Goal: Information Seeking & Learning: Learn about a topic

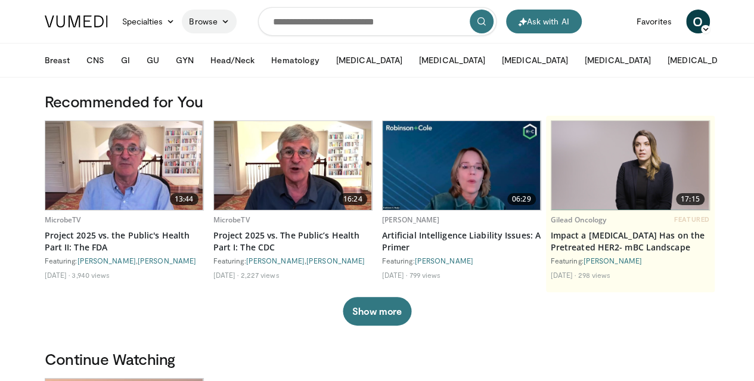
click at [185, 23] on link "Browse" at bounding box center [209, 22] width 55 height 24
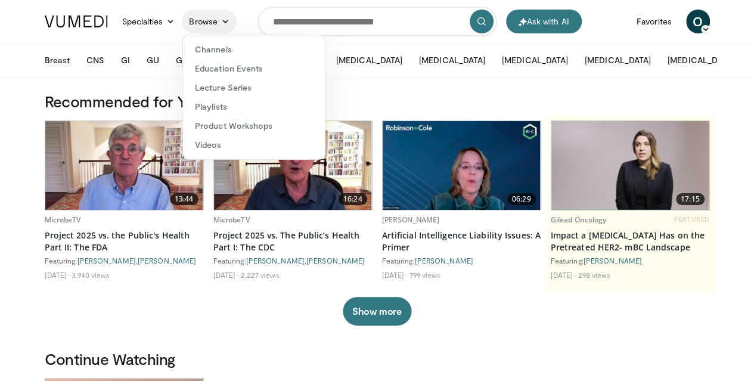
click at [185, 23] on link "Browse" at bounding box center [209, 22] width 55 height 24
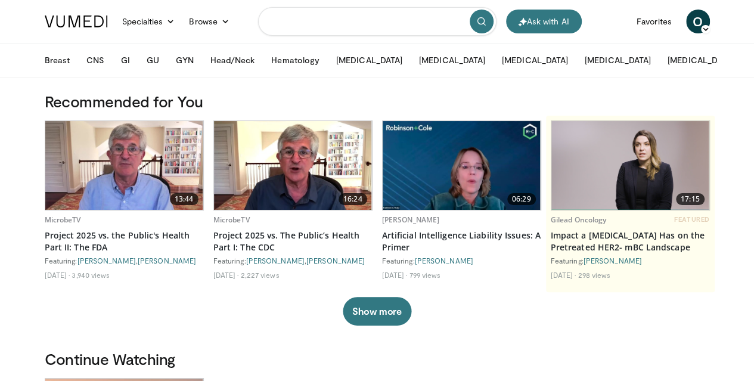
click at [380, 20] on input "Search topics, interventions" at bounding box center [377, 21] width 238 height 29
type input "********"
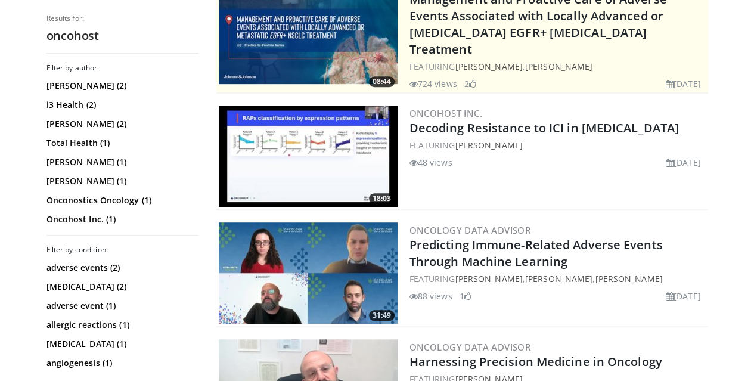
scroll to position [273, 0]
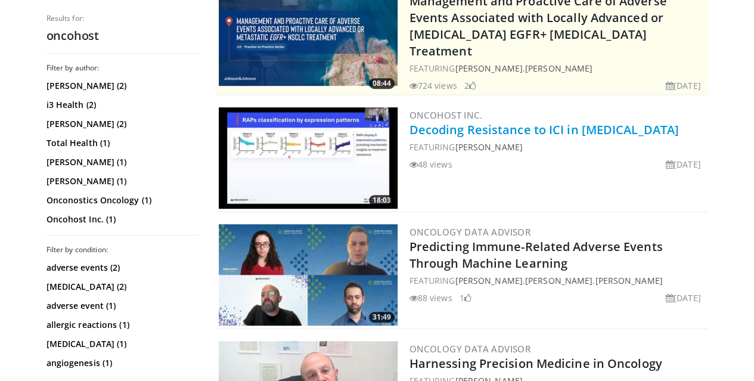
click at [424, 122] on link "Decoding Resistance to ICI in [MEDICAL_DATA]" at bounding box center [543, 130] width 269 height 16
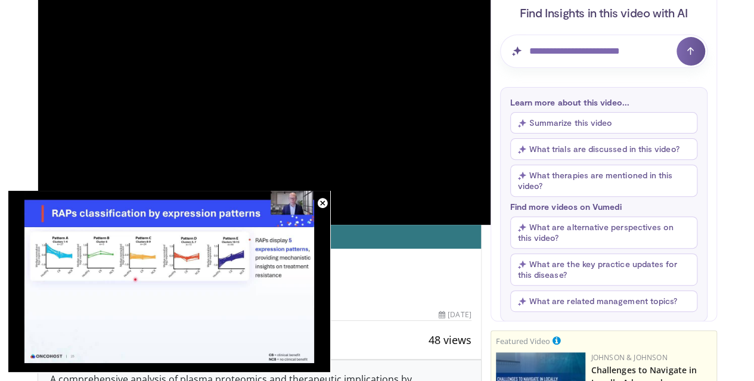
scroll to position [189, 0]
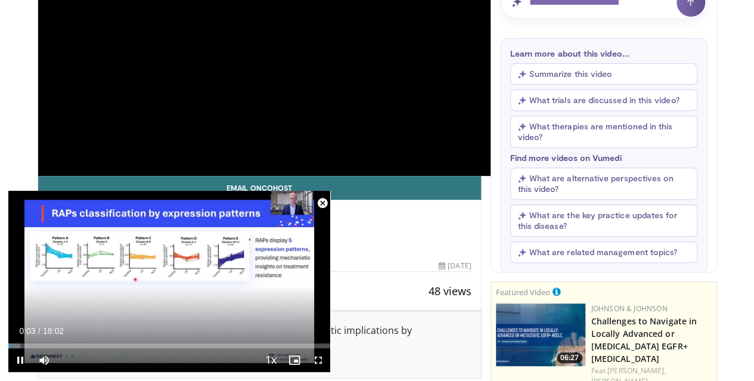
click at [322, 204] on span "Video Player" at bounding box center [322, 203] width 24 height 24
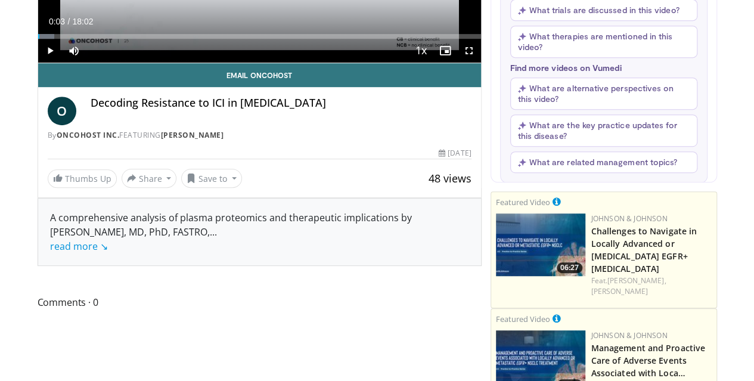
scroll to position [279, 0]
click at [50, 252] on link "read more ↘" at bounding box center [79, 245] width 58 height 13
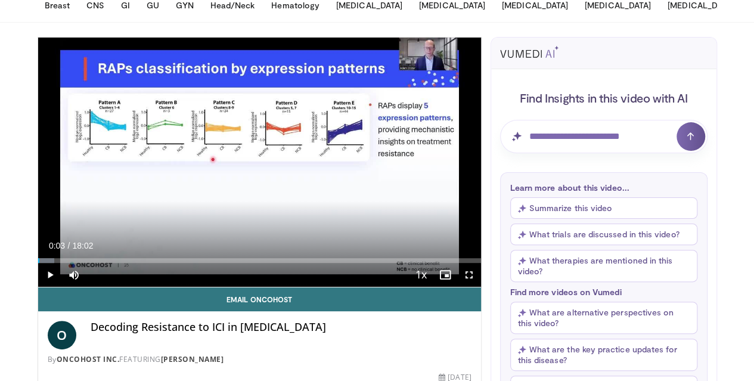
scroll to position [54, 0]
